Goal: Task Accomplishment & Management: Complete application form

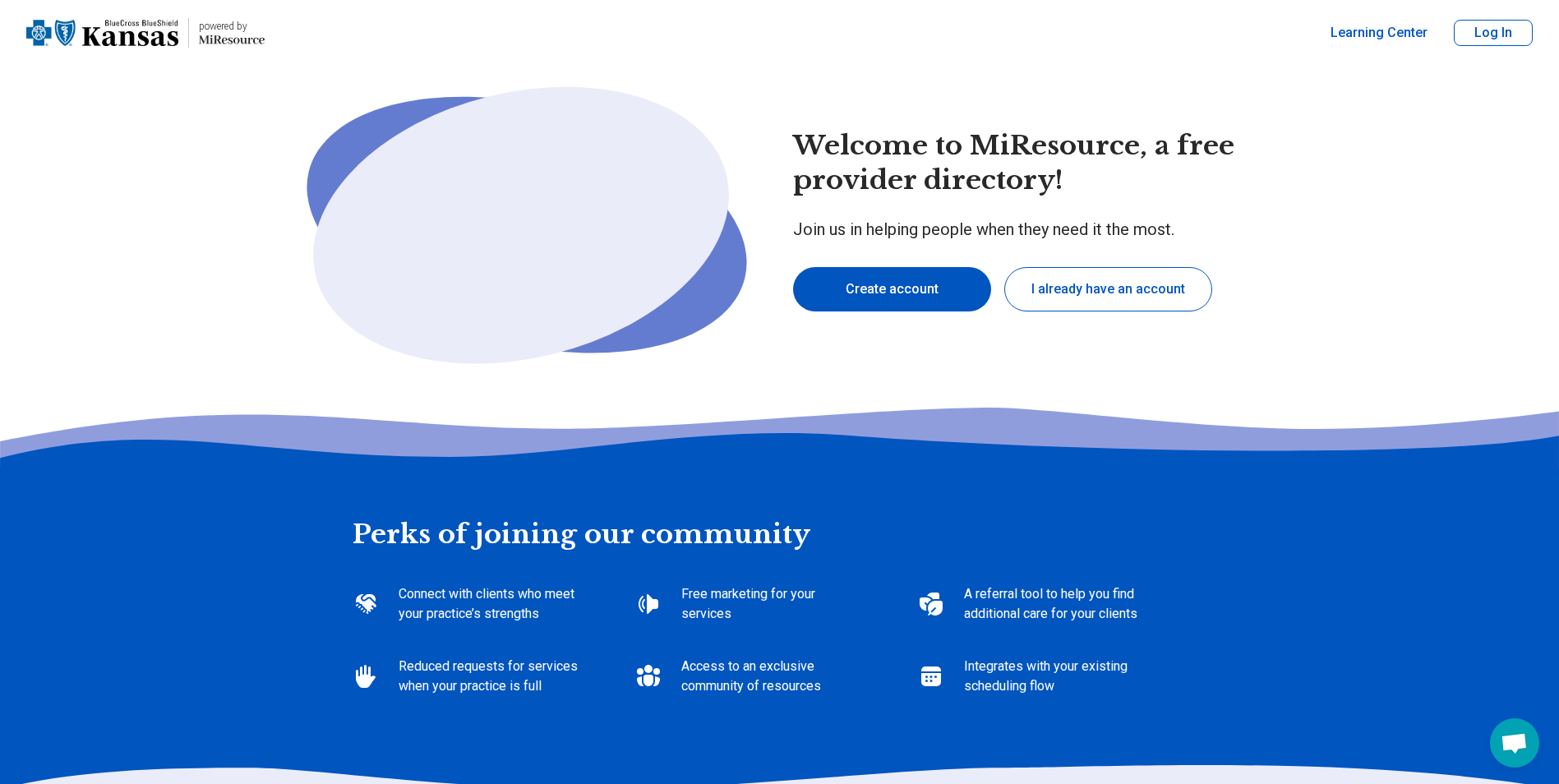
click at [929, 291] on button "Create account" at bounding box center [892, 289] width 198 height 44
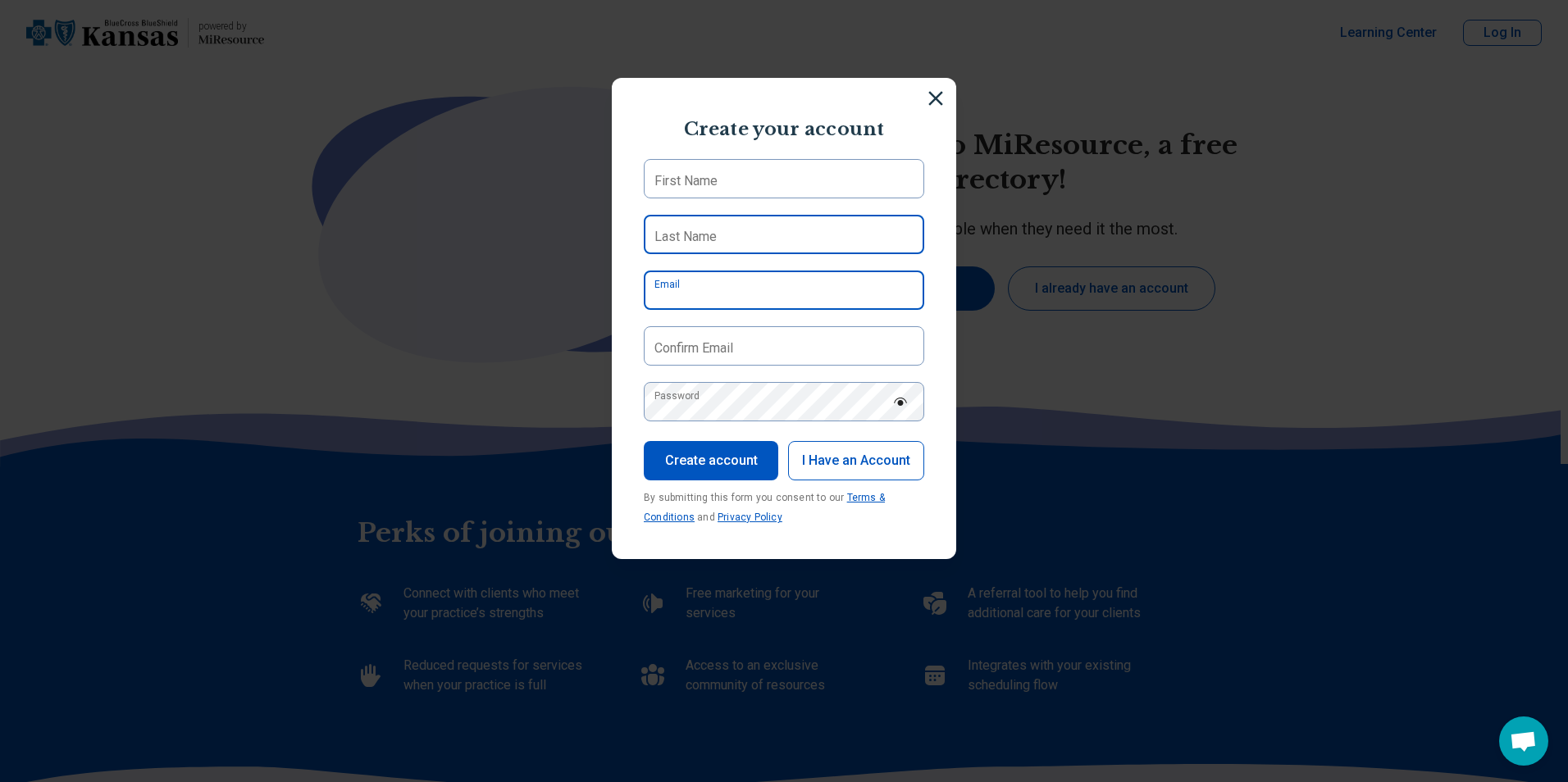
type input "**********"
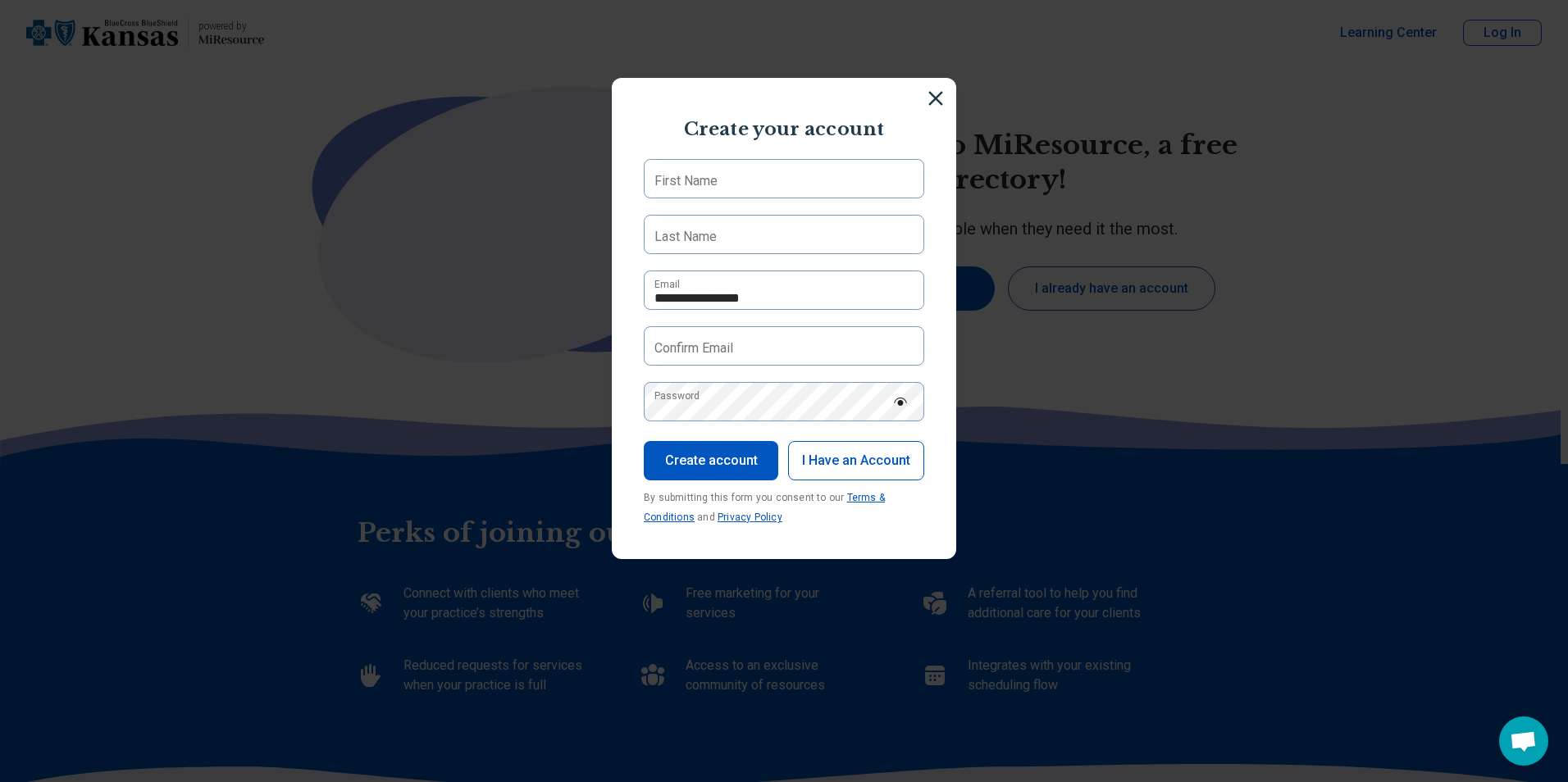
click at [896, 404] on img at bounding box center [901, 402] width 15 height 8
click at [709, 179] on label "First Name" at bounding box center [686, 181] width 63 height 20
click at [709, 179] on input "First Name" at bounding box center [784, 178] width 280 height 39
click at [929, 95] on img at bounding box center [936, 99] width 18 height 18
